Goal: Information Seeking & Learning: Learn about a topic

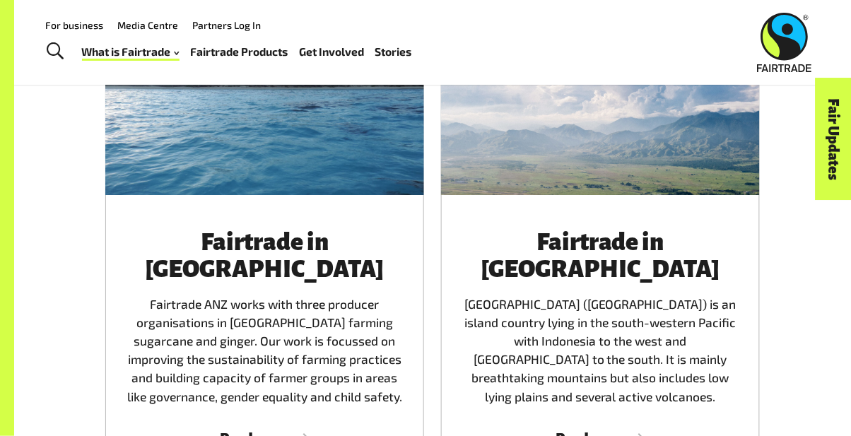
scroll to position [2137, 0]
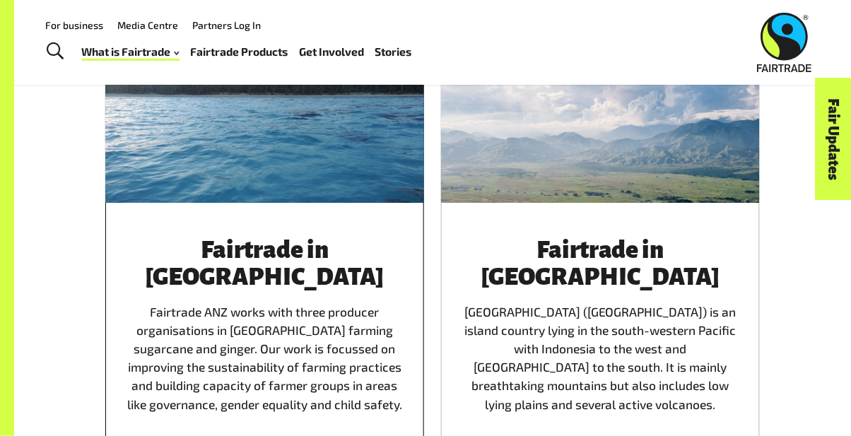
click at [384, 109] on div at bounding box center [264, 99] width 319 height 207
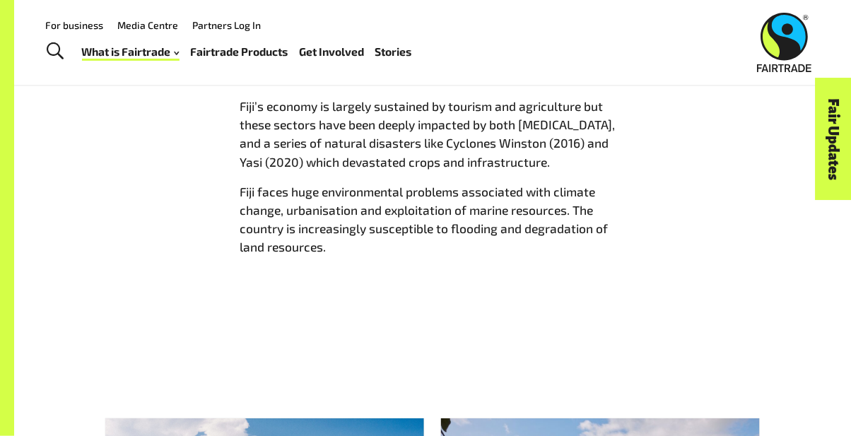
scroll to position [948, 0]
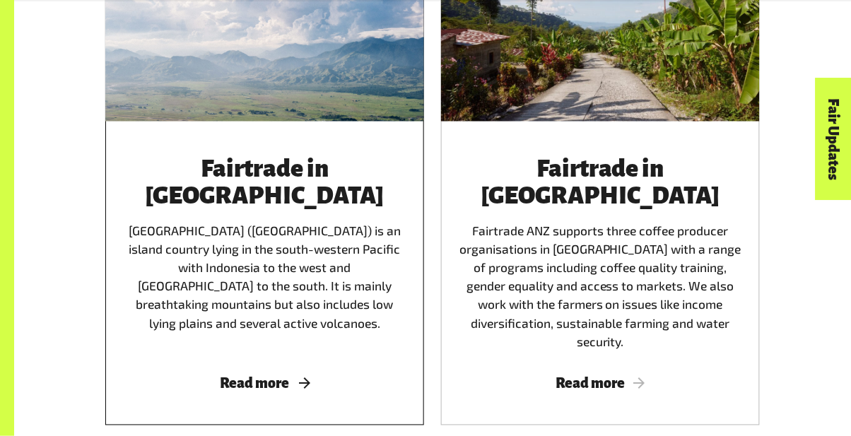
click at [370, 110] on div at bounding box center [264, 17] width 319 height 207
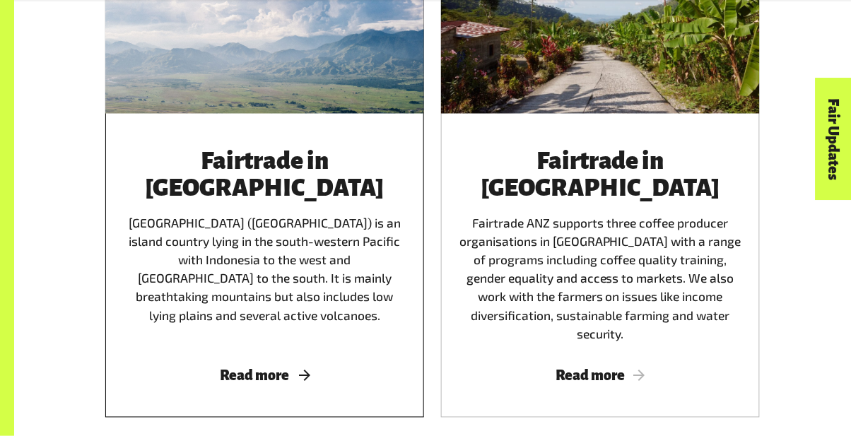
scroll to position [1493, 0]
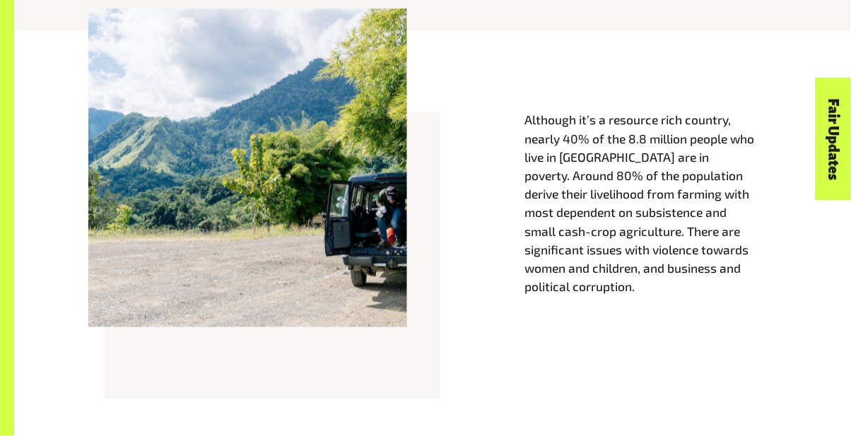
scroll to position [580, 0]
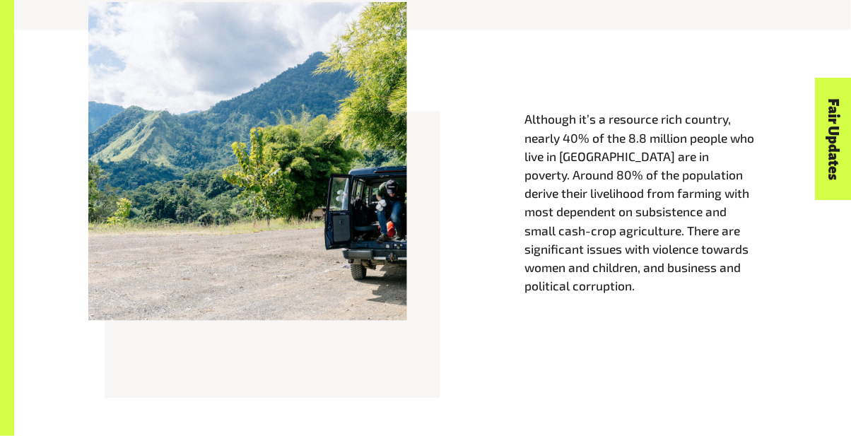
click at [764, 104] on div "Although it’s a resource rich country, nearly 40% of the 8.8 million people who…" at bounding box center [433, 218] width 806 height 319
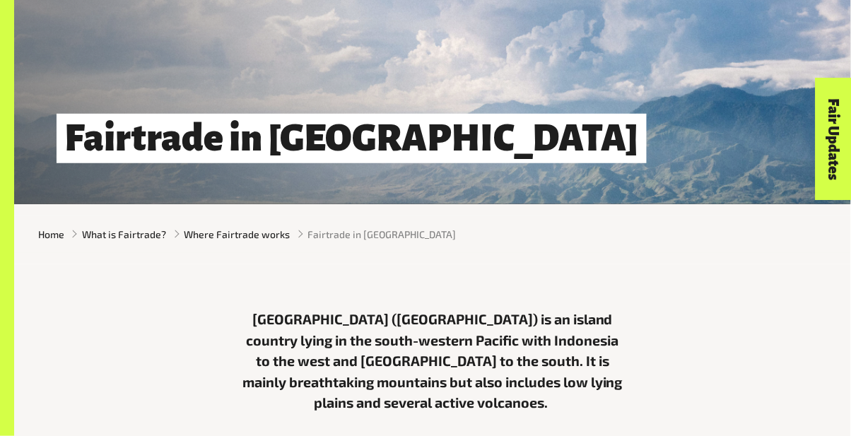
scroll to position [137, 0]
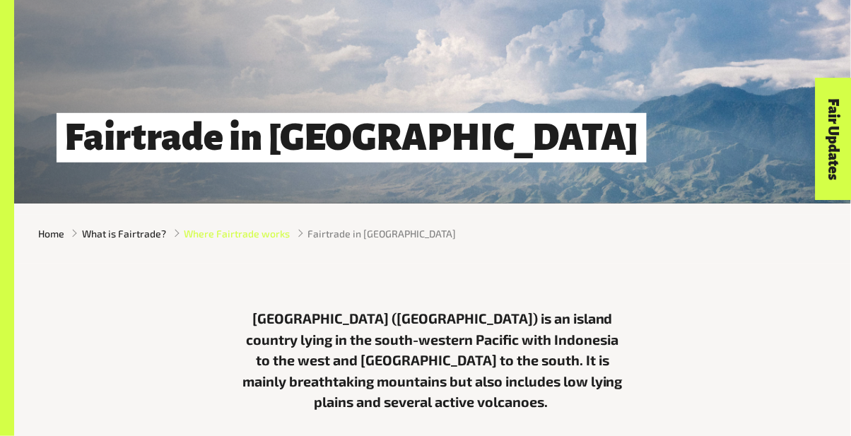
click at [267, 233] on span "Where Fairtrade works" at bounding box center [237, 233] width 106 height 15
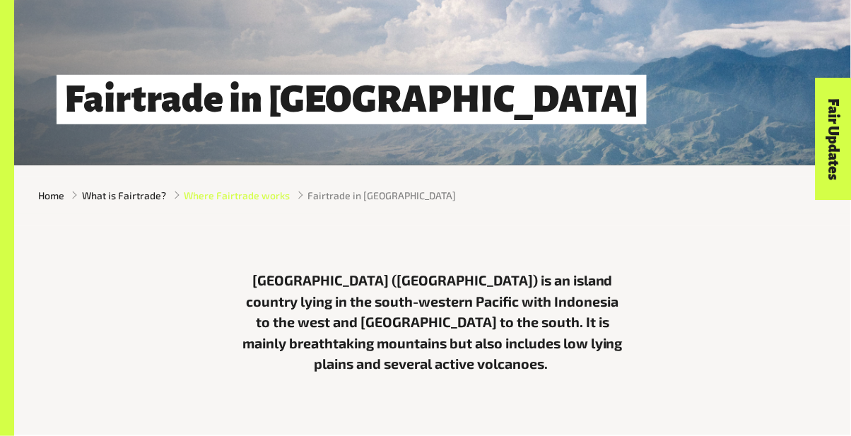
scroll to position [182, 0]
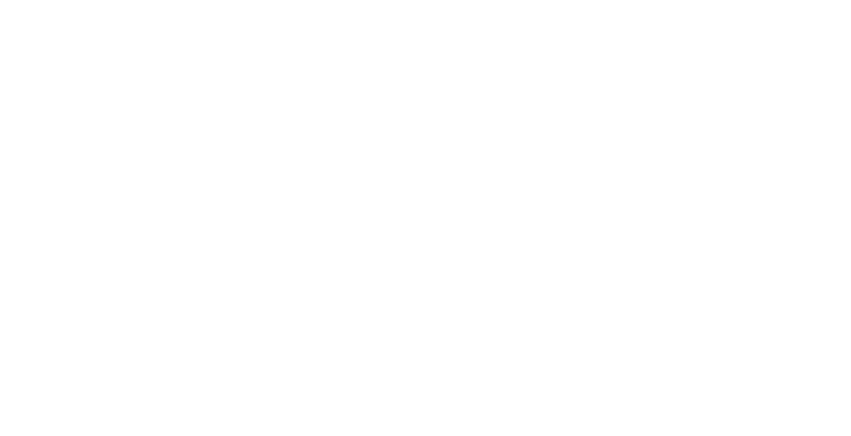
scroll to position [987, 0]
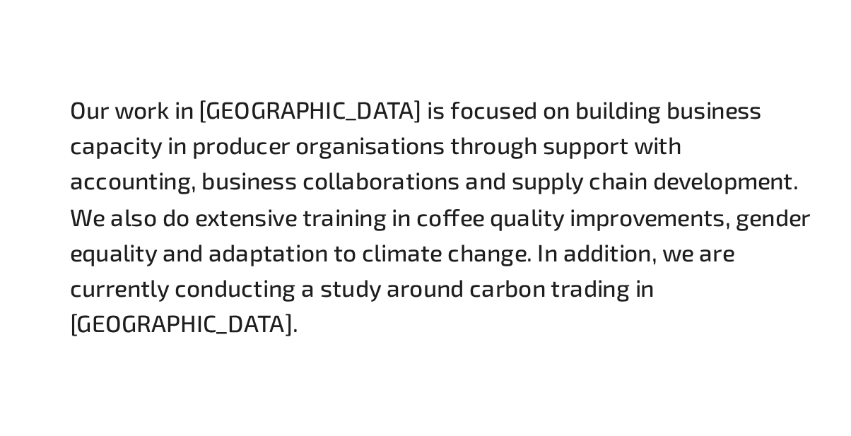
scroll to position [887, 0]
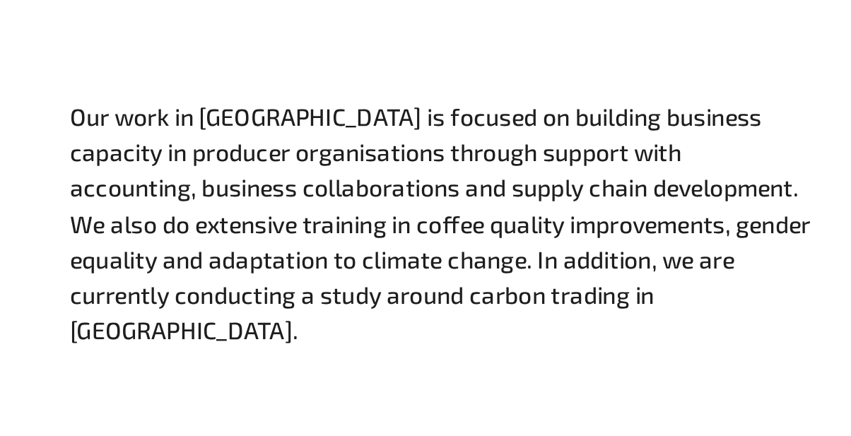
click at [588, 300] on div "Our work in PNG is focused on building business capacity in producer organisati…" at bounding box center [432, 230] width 837 height 231
